Goal: Information Seeking & Learning: Learn about a topic

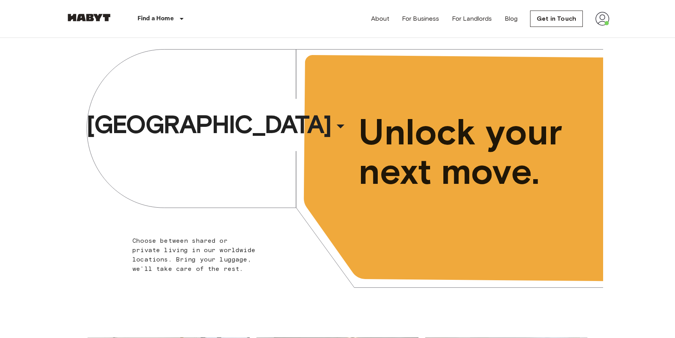
click at [102, 16] on img at bounding box center [89, 18] width 47 height 8
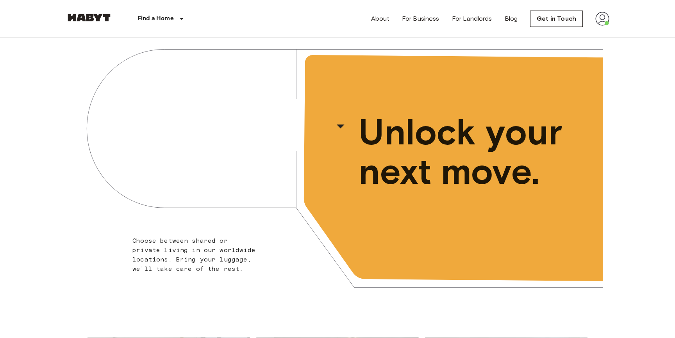
click at [102, 16] on img at bounding box center [89, 18] width 47 height 8
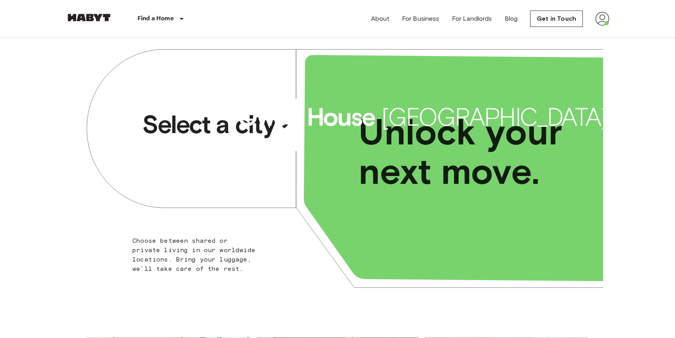
click at [282, 127] on div "​" at bounding box center [295, 133] width 81 height 16
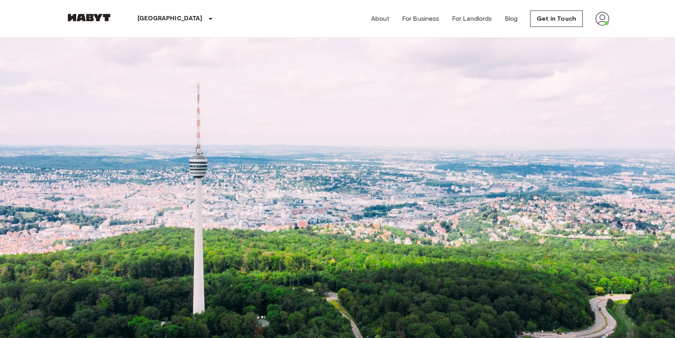
click at [150, 114] on input "Max price" at bounding box center [108, 122] width 84 height 16
type input "*"
click at [295, 14] on div "[GEOGRAPHIC_DATA] [GEOGRAPHIC_DATA] [GEOGRAPHIC_DATA] [GEOGRAPHIC_DATA] [GEOGRA…" at bounding box center [338, 19] width 544 height 38
